Goal: Task Accomplishment & Management: Manage account settings

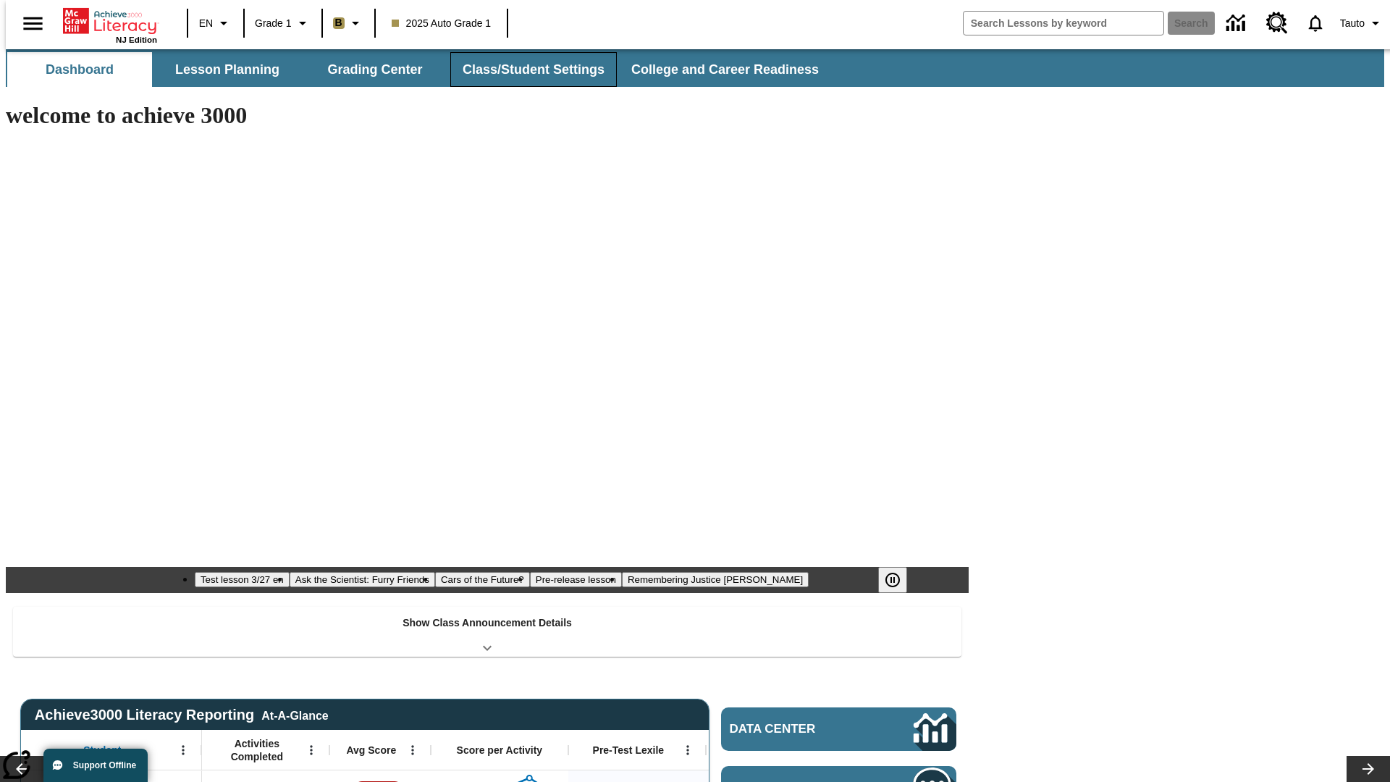
click at [525, 69] on button "Class/Student Settings" at bounding box center [533, 69] width 166 height 35
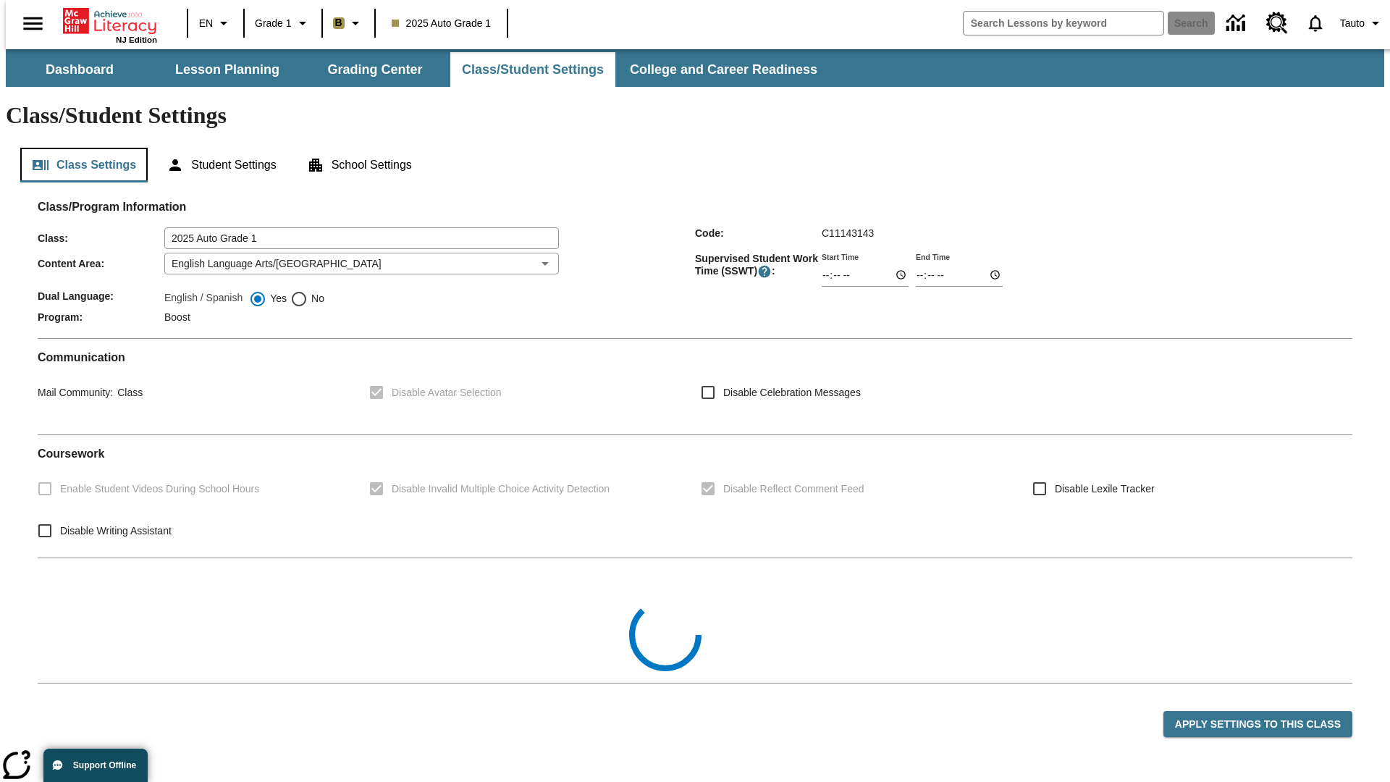
click at [78, 148] on button "Class Settings" at bounding box center [83, 165] width 127 height 35
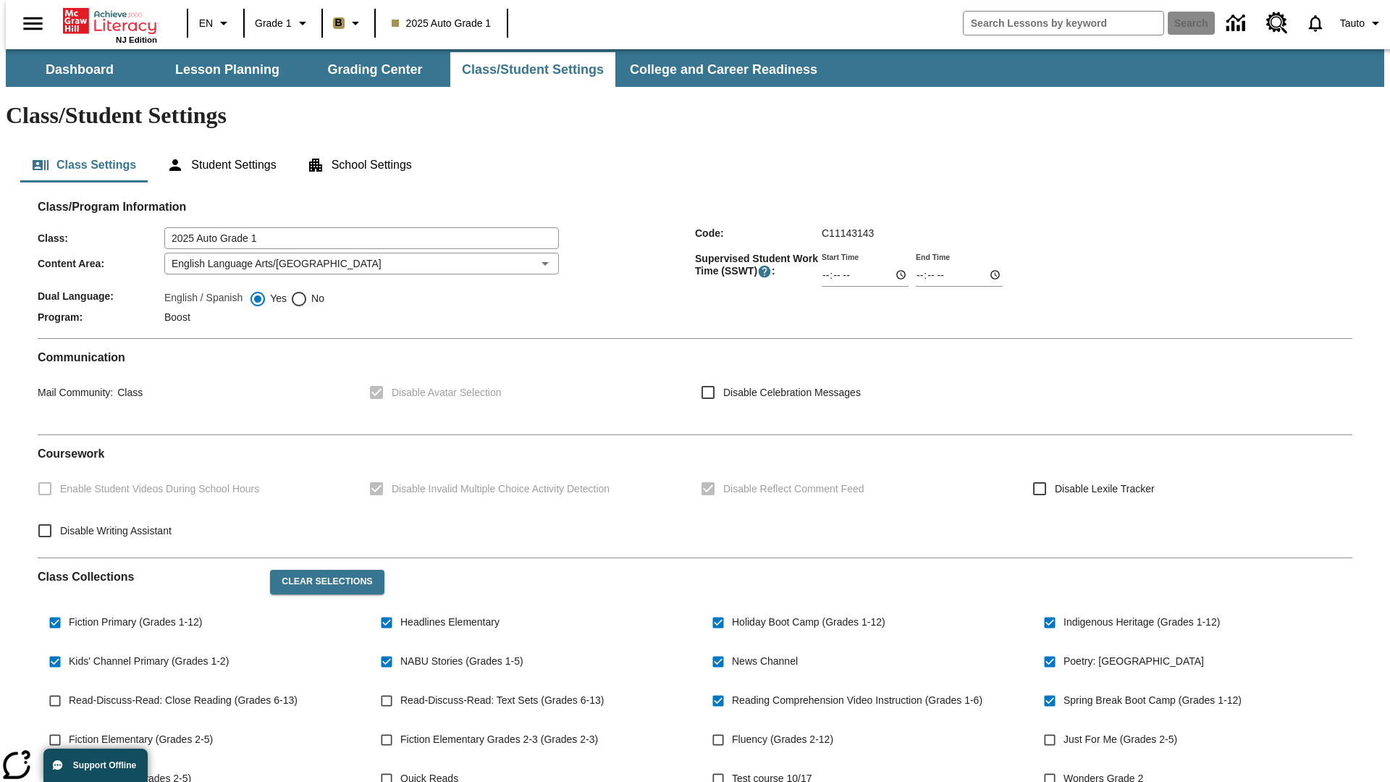
click at [180, 693] on span "Read-Discuss-Read: Close Reading (Grades 6-13)" at bounding box center [183, 700] width 229 height 15
click at [69, 687] on input "Read-Discuss-Read: Close Reading (Grades 6-13)" at bounding box center [55, 701] width 28 height 28
checkbox input "true"
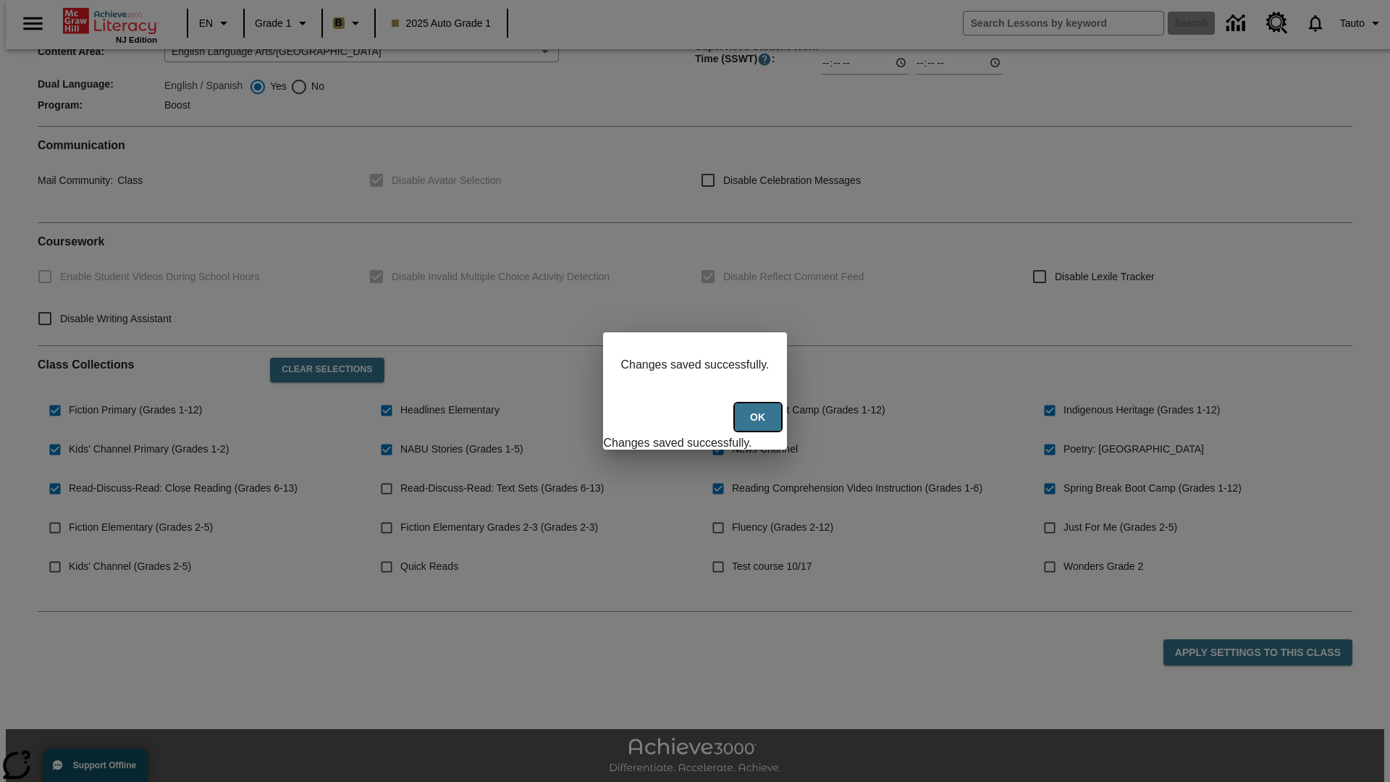
click at [759, 425] on button "Ok" at bounding box center [758, 417] width 46 height 28
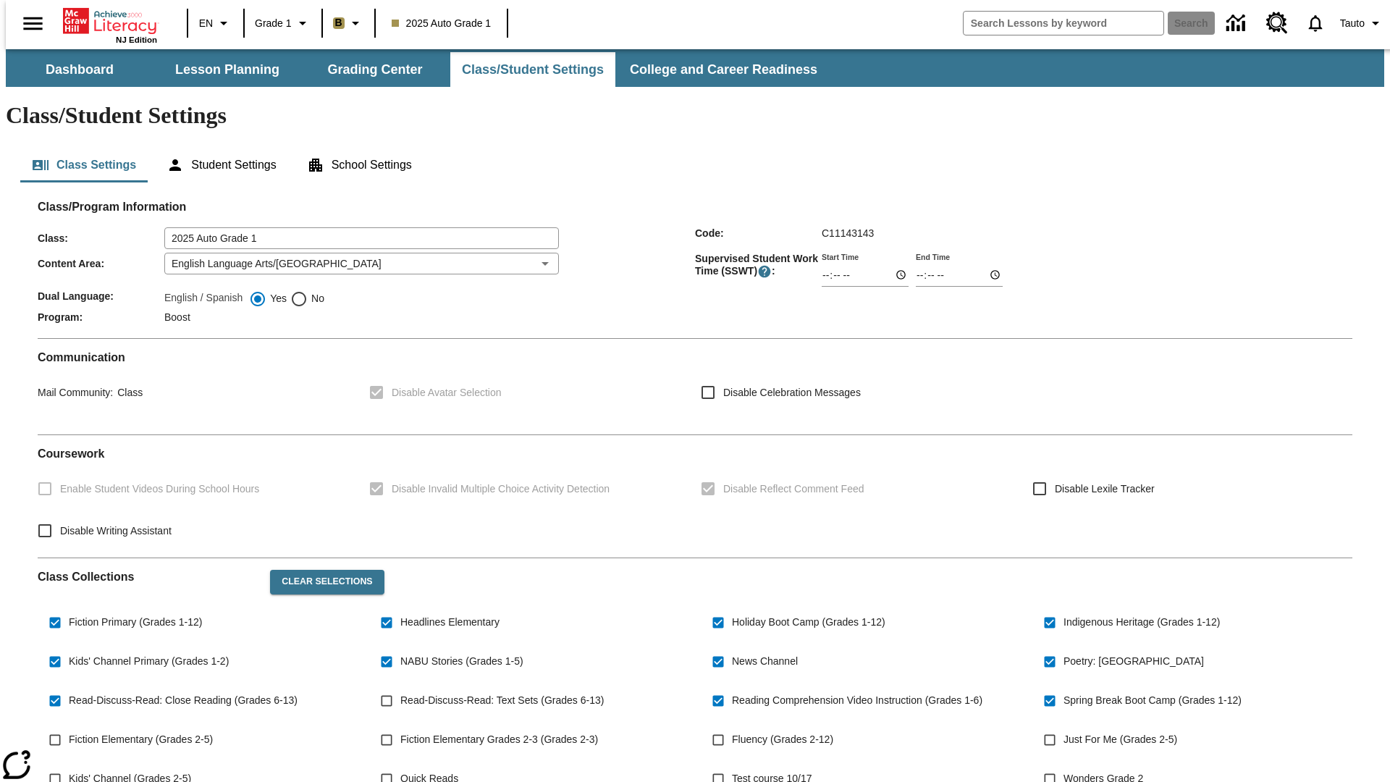
scroll to position [212, 0]
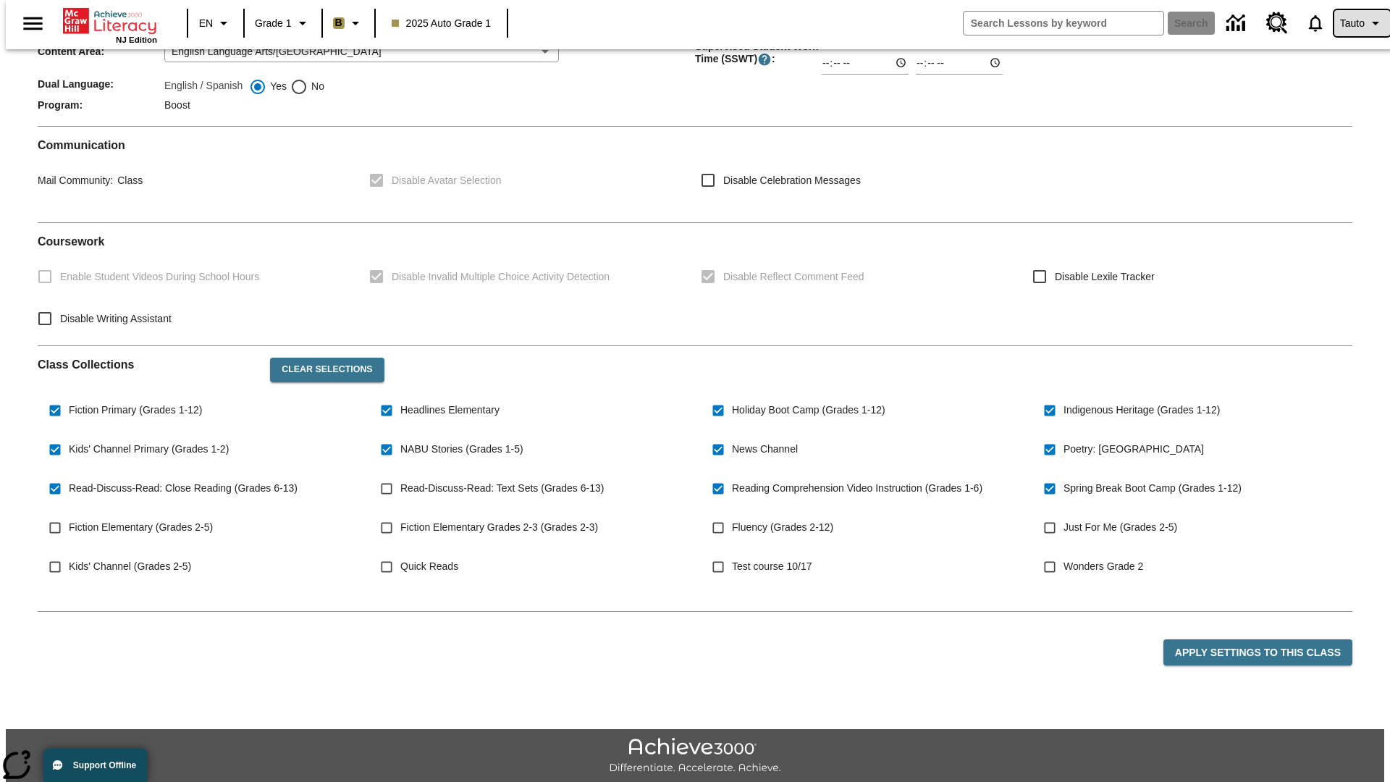
click at [1354, 23] on span "Tauto" at bounding box center [1352, 23] width 25 height 15
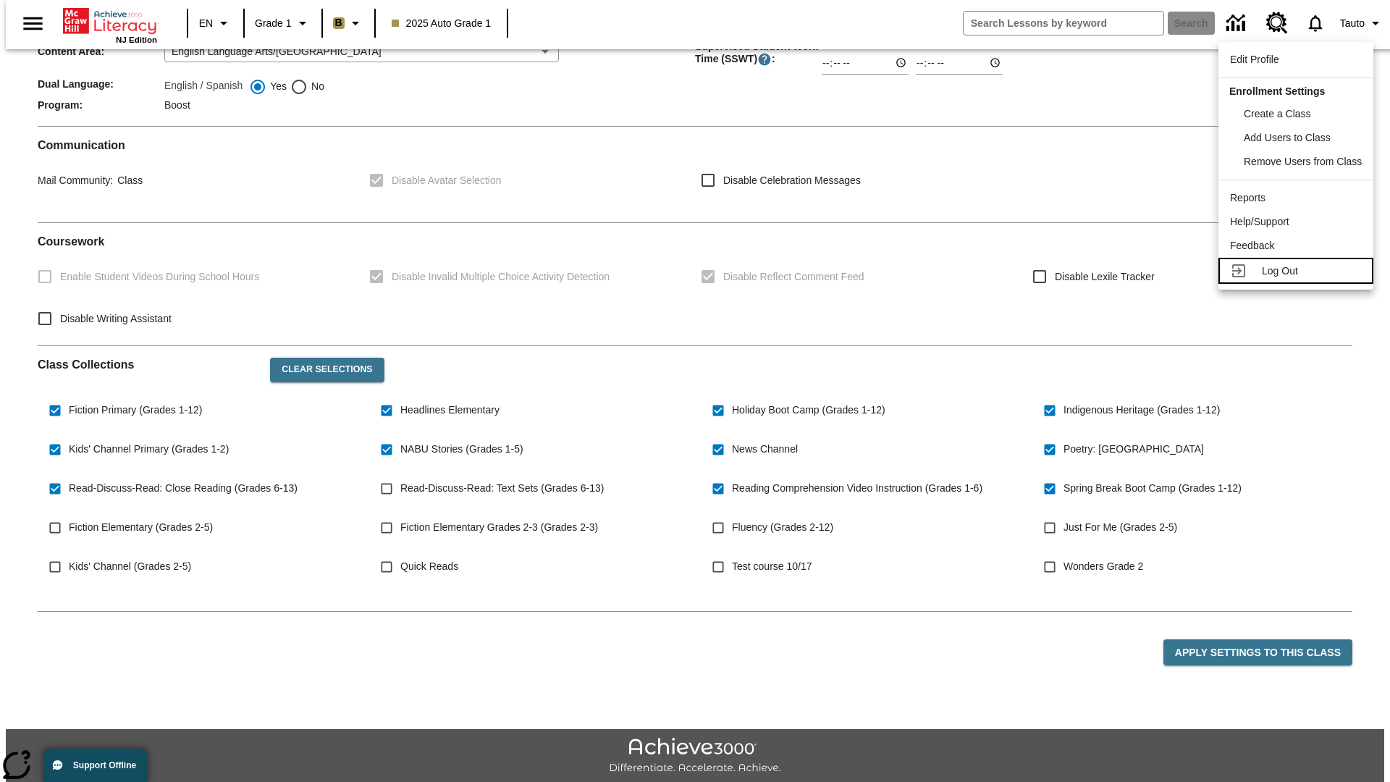
click at [1298, 271] on span "Log Out" at bounding box center [1280, 271] width 36 height 12
